Goal: Information Seeking & Learning: Learn about a topic

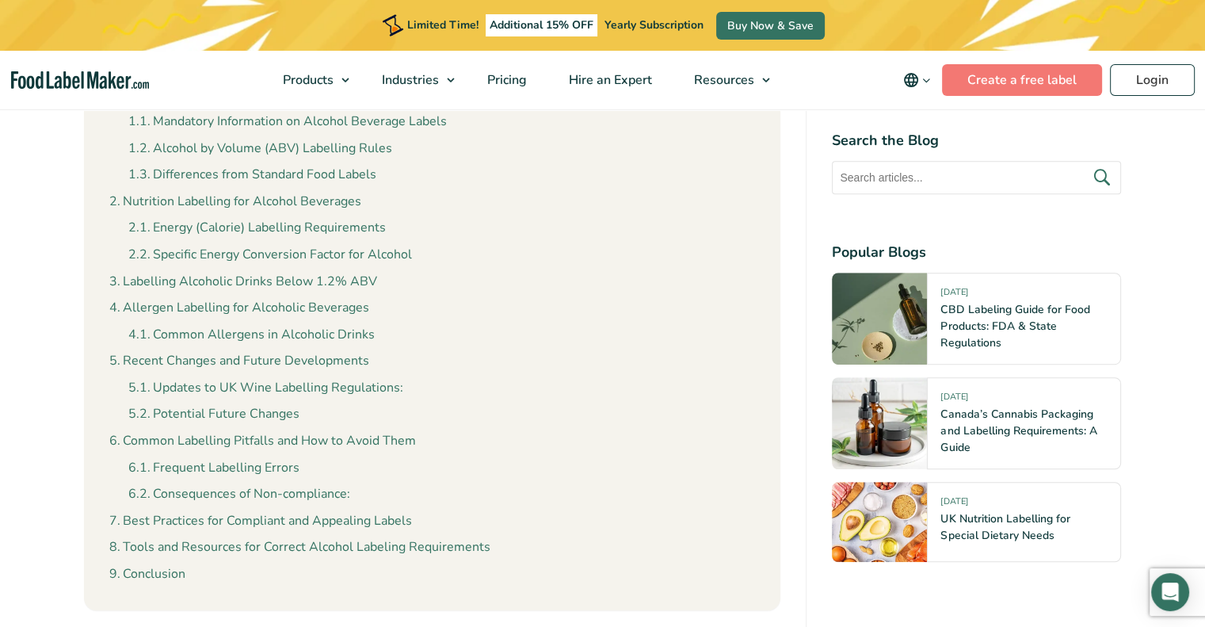
scroll to position [792, 0]
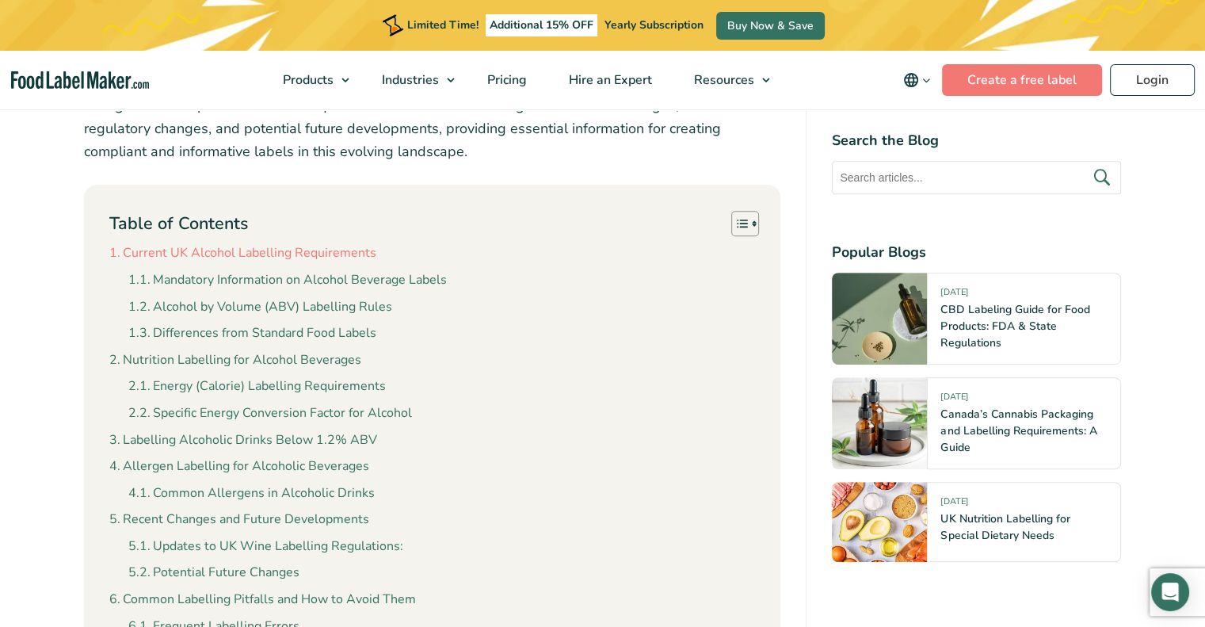
click at [209, 259] on link "Current UK Alcohol Labelling Requirements" at bounding box center [242, 253] width 267 height 21
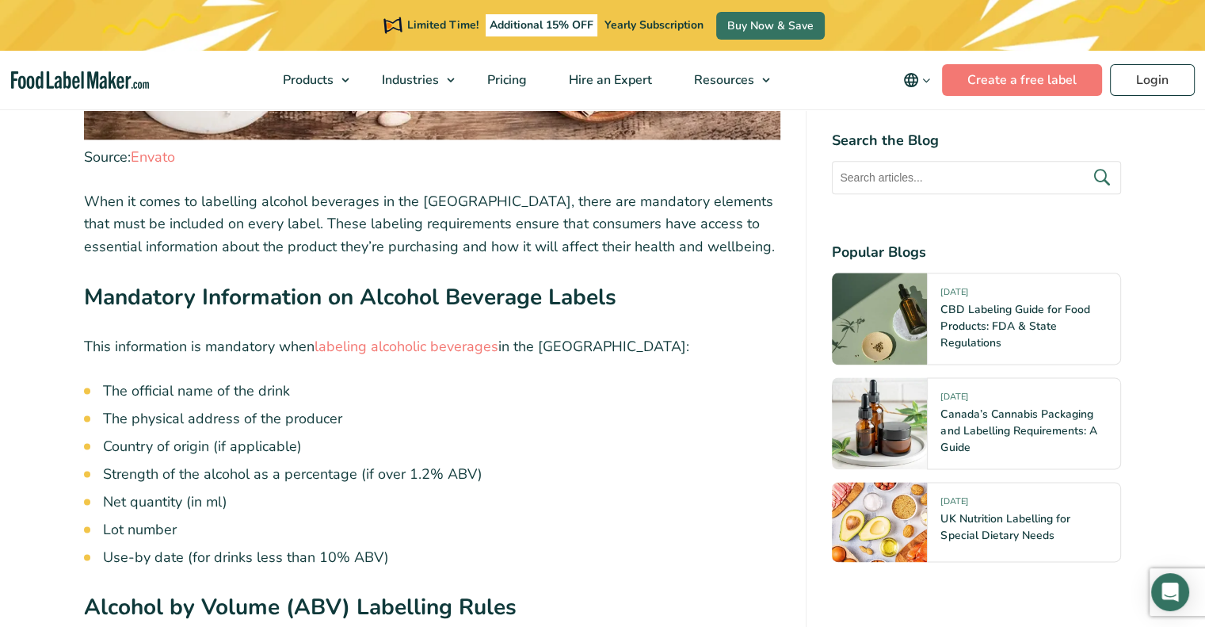
scroll to position [2044, 0]
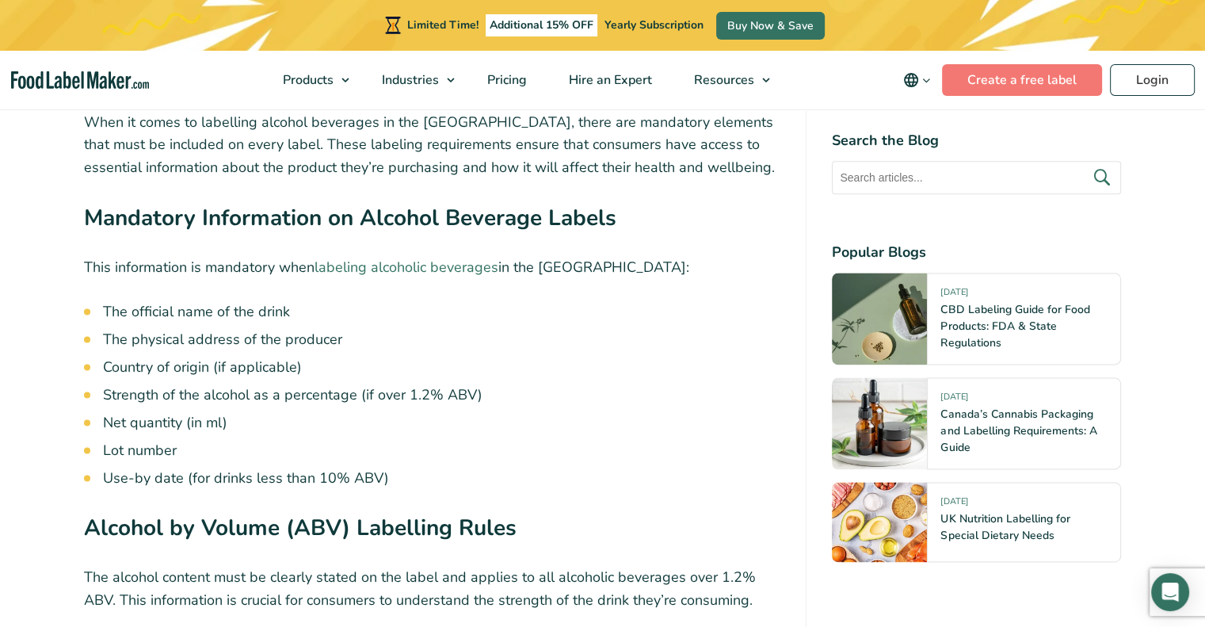
click at [391, 269] on link "labeling alcoholic beverages" at bounding box center [407, 267] width 184 height 19
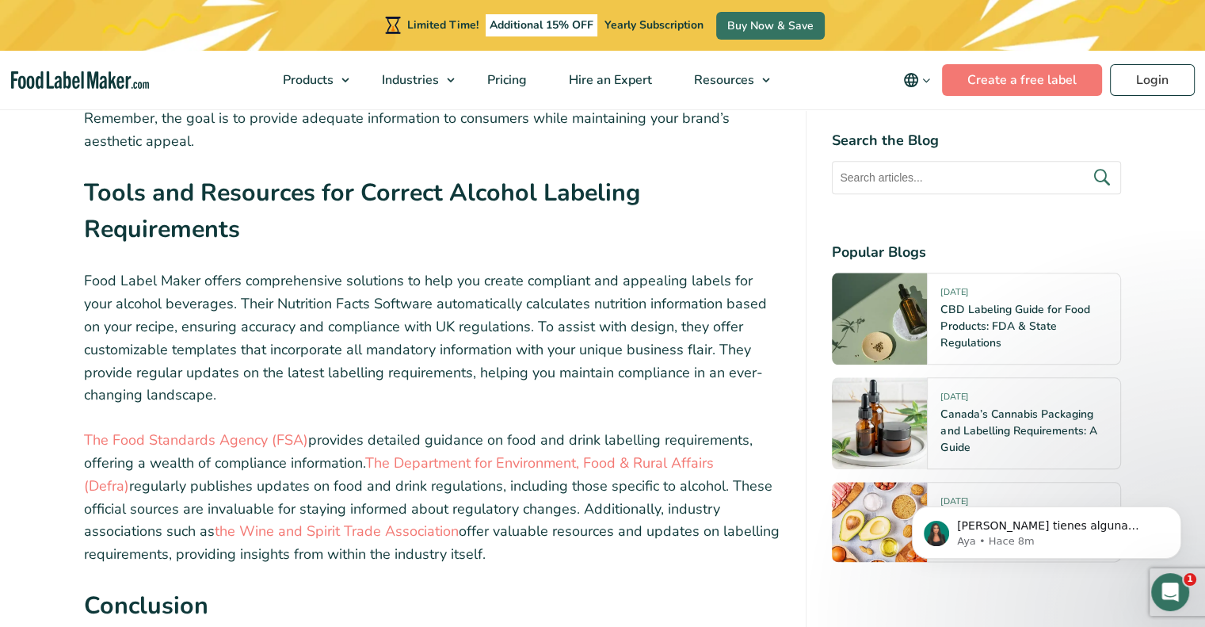
scroll to position [7828, 0]
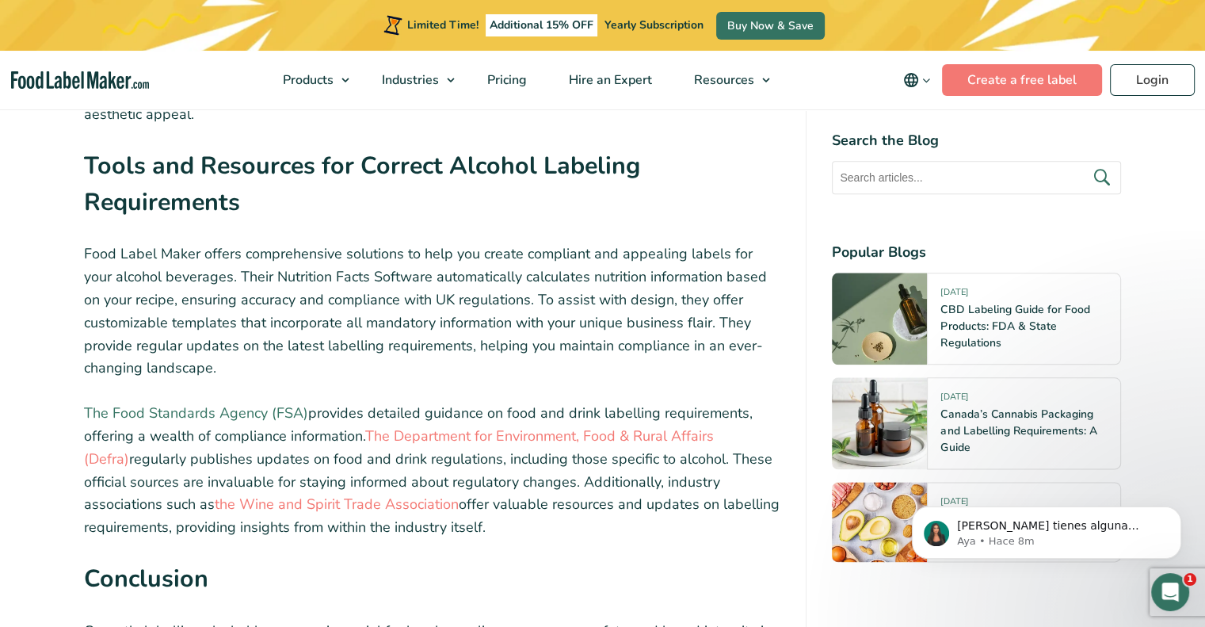
click at [247, 403] on link "The Food Standards Agency (FSA)" at bounding box center [196, 412] width 224 height 19
